Goal: Find specific page/section: Find specific page/section

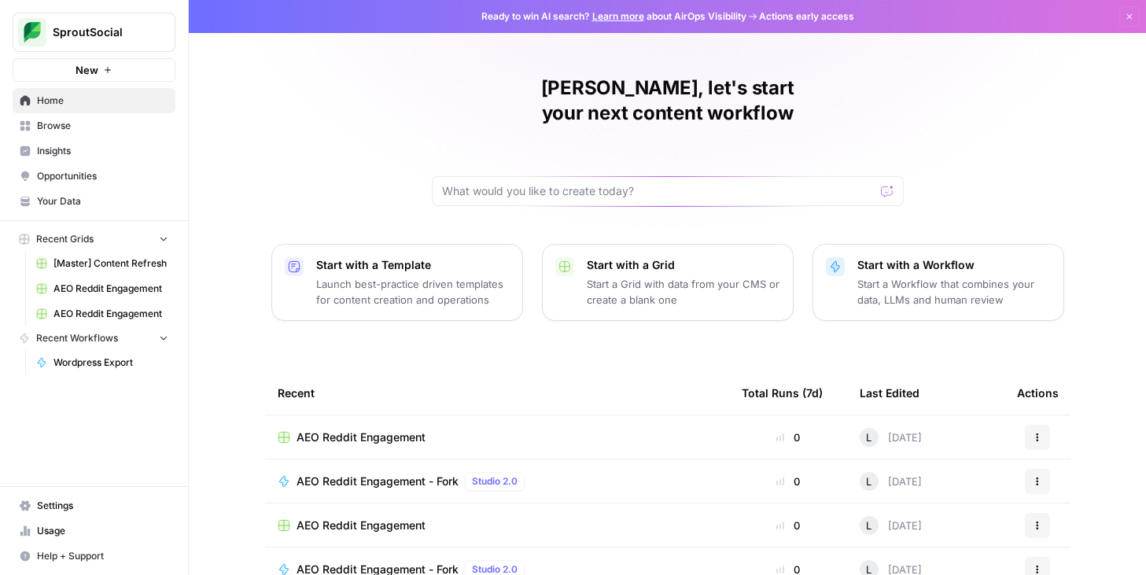
click at [52, 150] on span "Insights" at bounding box center [102, 151] width 131 height 14
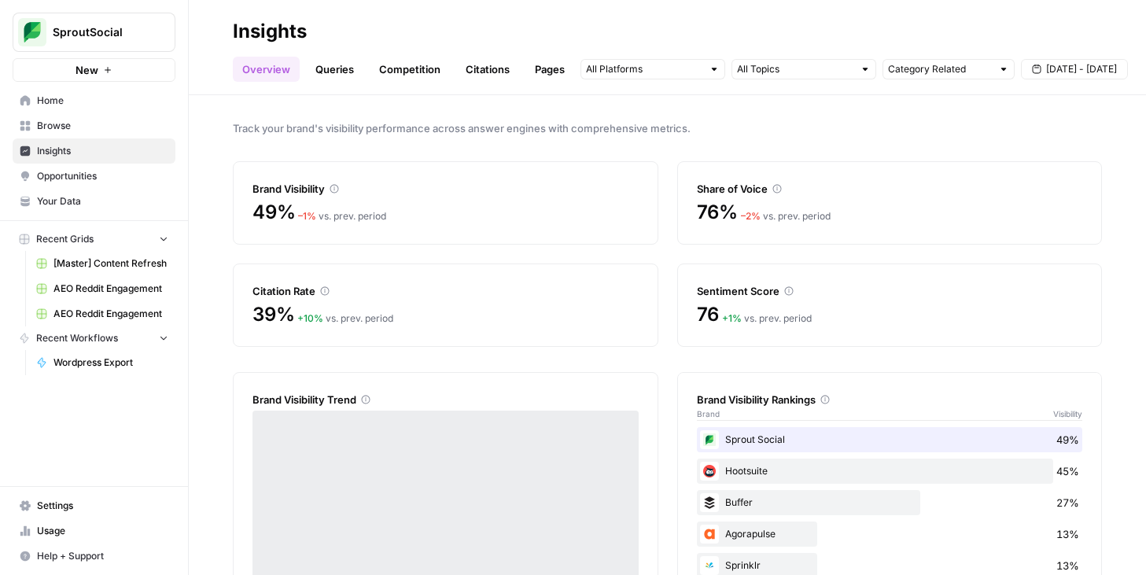
click at [861, 64] on div at bounding box center [865, 69] width 11 height 11
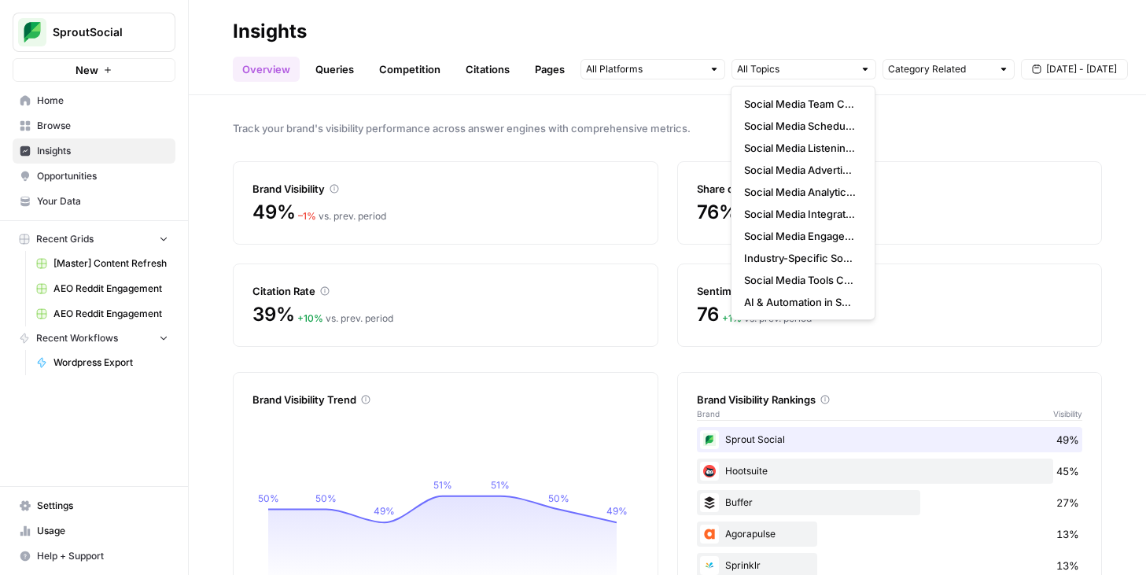
click at [935, 141] on div "Track your brand's visibility performance across answer engines with comprehens…" at bounding box center [667, 335] width 957 height 480
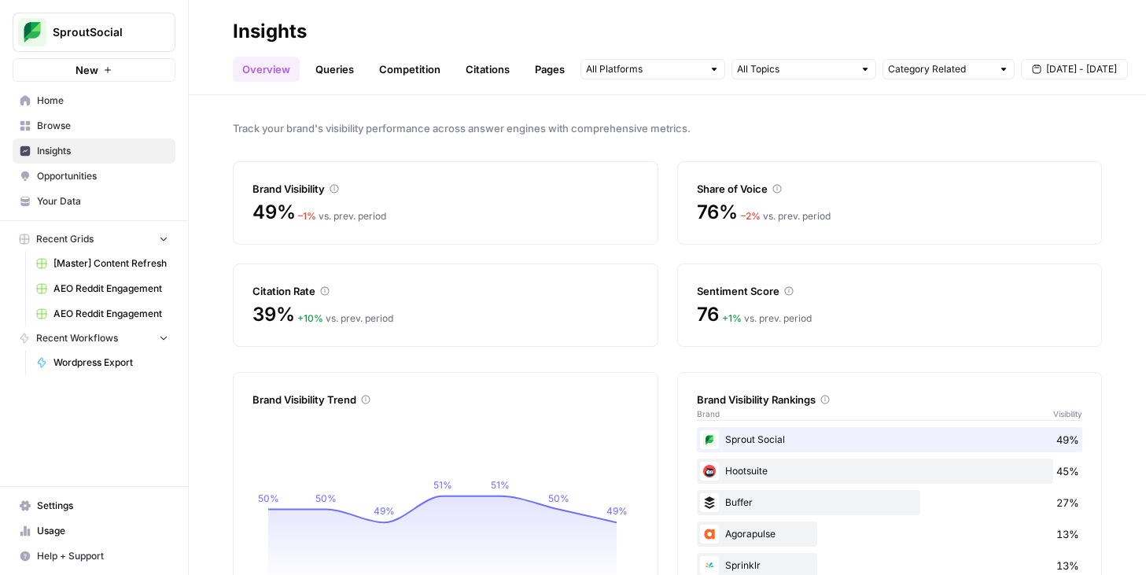
click at [346, 75] on link "Queries" at bounding box center [334, 69] width 57 height 25
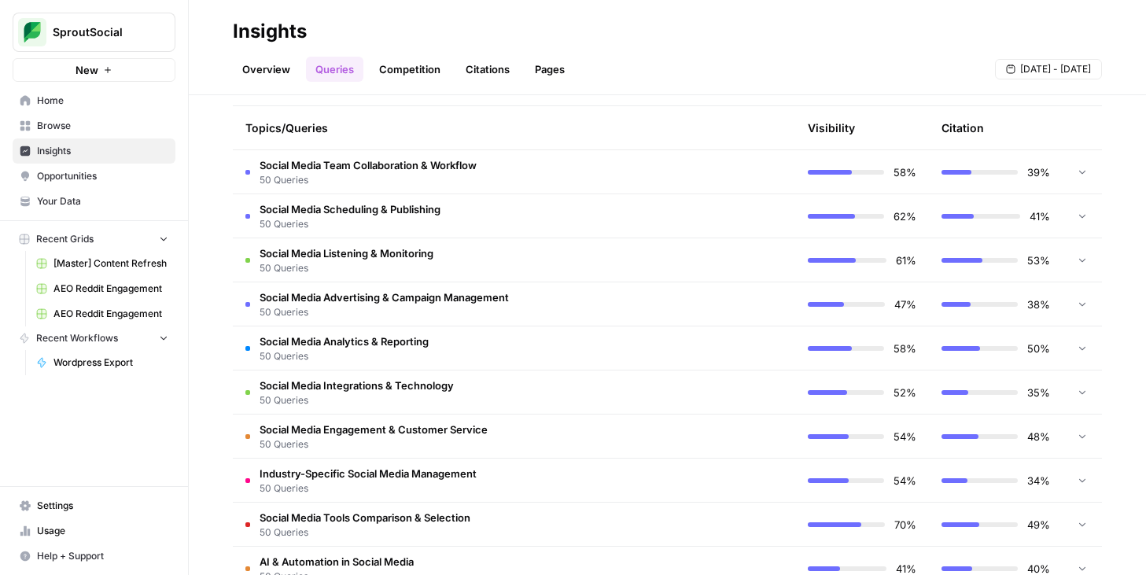
scroll to position [397, 0]
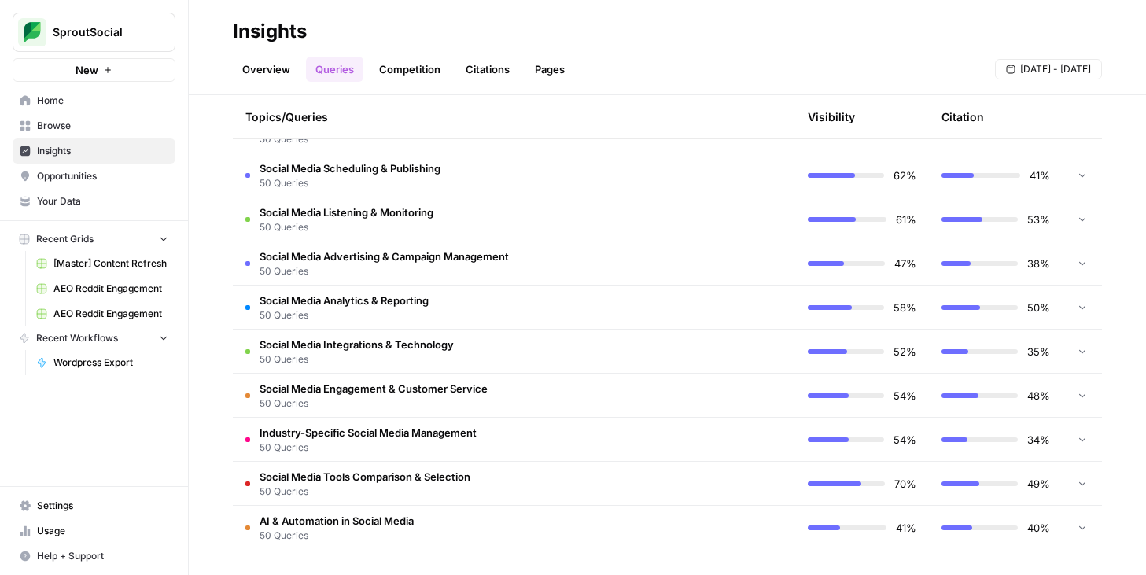
click at [331, 304] on span "Social Media Analytics & Reporting" at bounding box center [344, 301] width 169 height 16
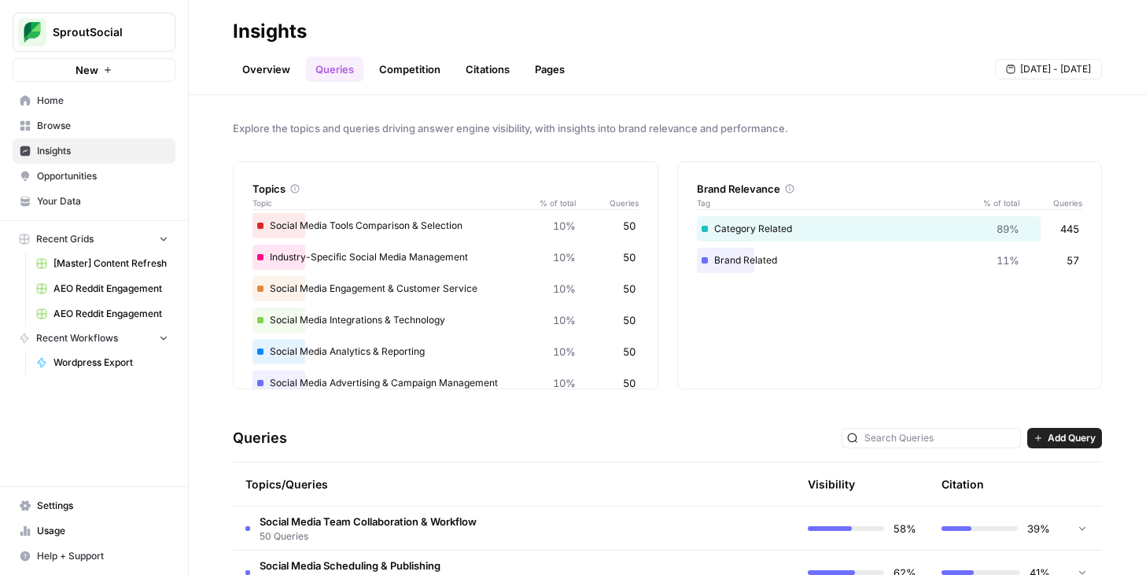
scroll to position [0, 0]
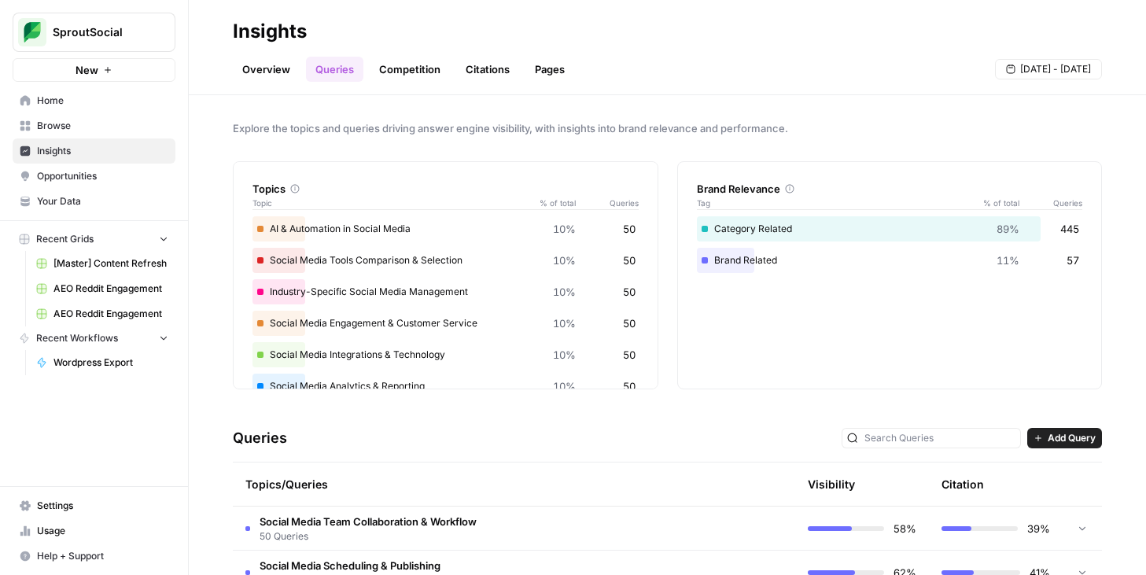
click at [710, 438] on div "Queries Add Query" at bounding box center [667, 439] width 869 height 48
